Goal: Transaction & Acquisition: Purchase product/service

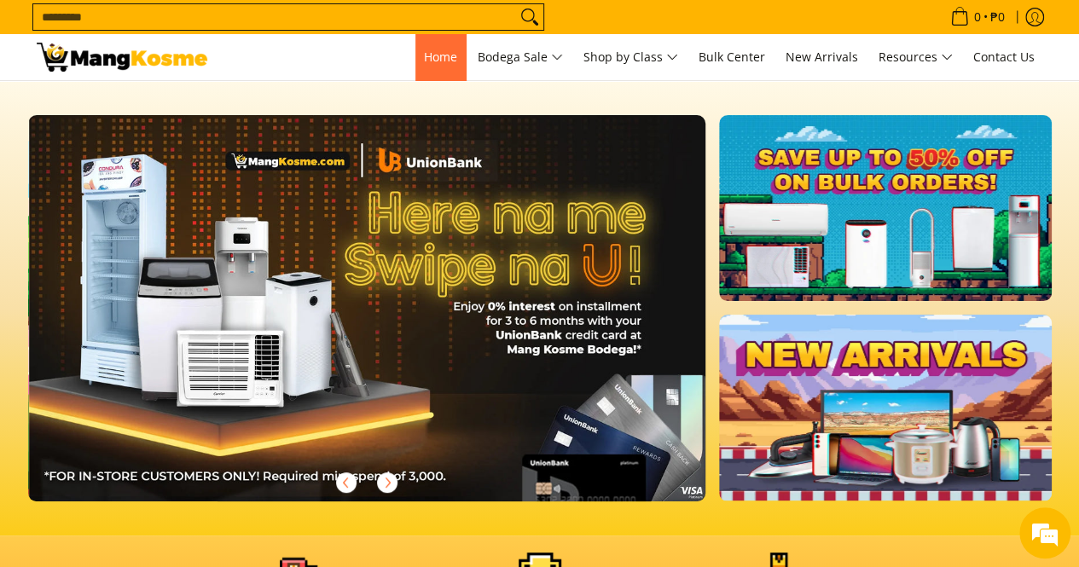
scroll to position [0, 678]
click at [438, 57] on span "Home" at bounding box center [440, 57] width 33 height 16
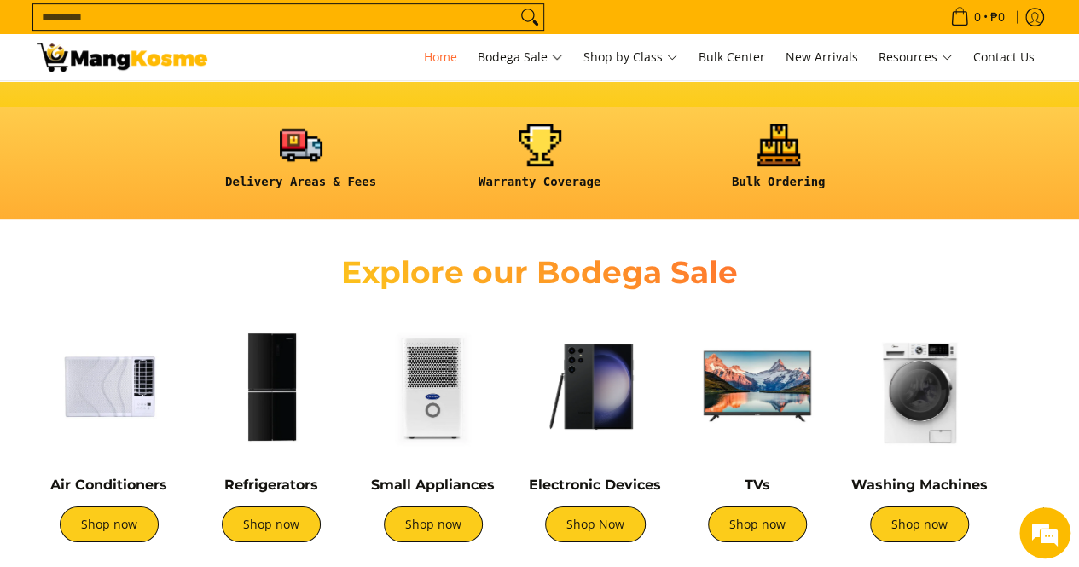
scroll to position [480, 0]
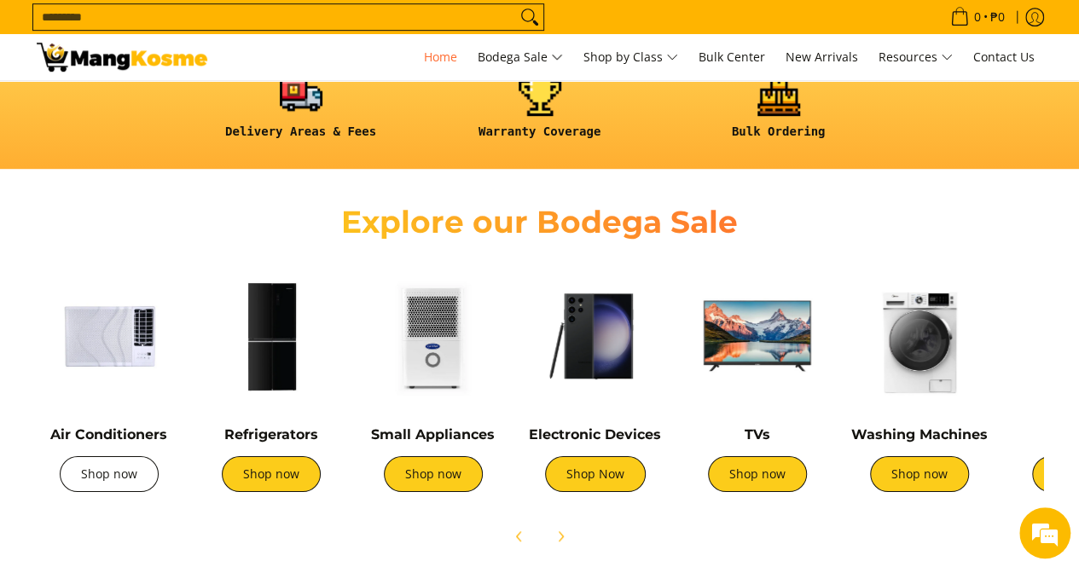
click at [89, 486] on link "Shop now" at bounding box center [109, 475] width 99 height 36
